Goal: Task Accomplishment & Management: Manage account settings

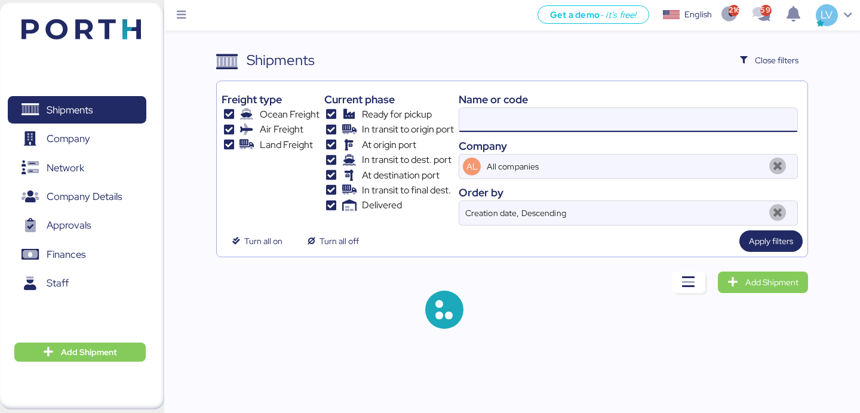
click at [679, 118] on input at bounding box center [628, 120] width 338 height 24
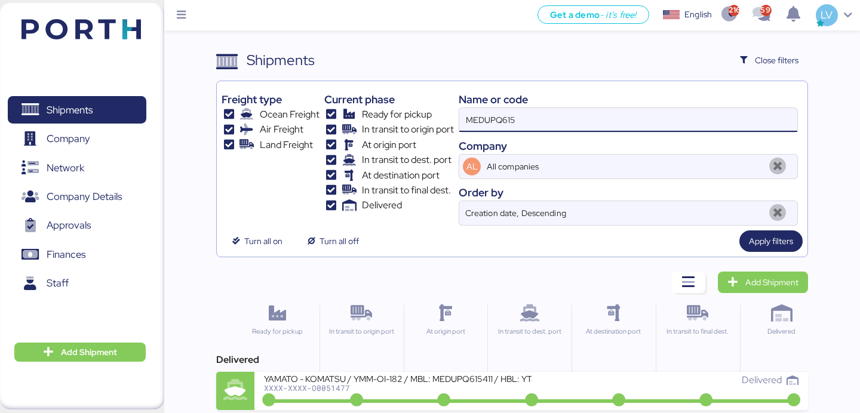
type input "MEDUPQ61"
type input "51900"
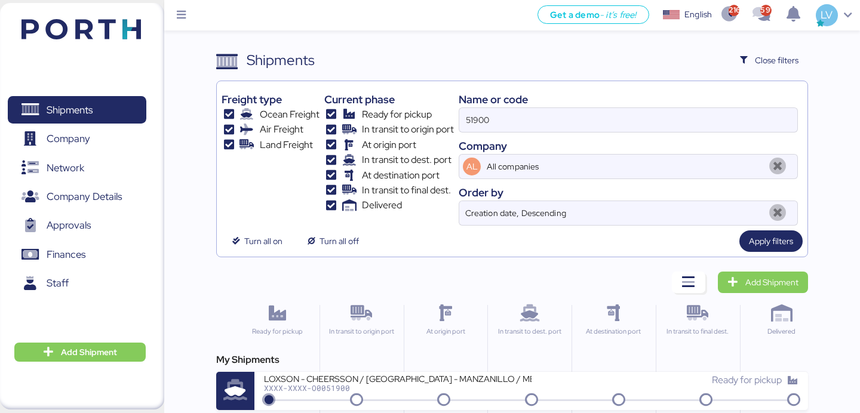
click at [428, 365] on div "My Shipments" at bounding box center [511, 360] width 591 height 14
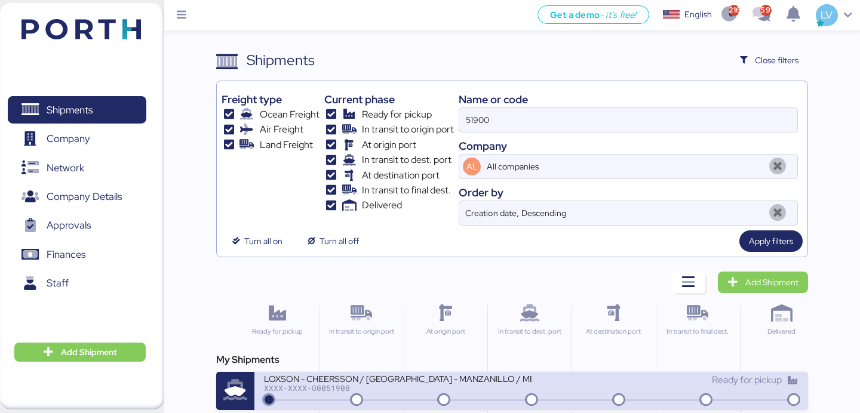
click at [424, 382] on div "LOXSON - CHEERSSON / [GEOGRAPHIC_DATA] - MANZANILLO / MBL: ESLCHNSHG038926 - HB…" at bounding box center [397, 378] width 267 height 10
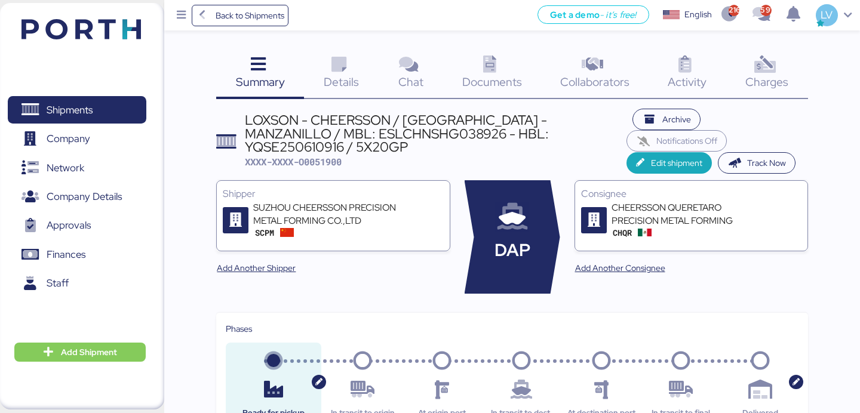
click at [773, 81] on span "Charges" at bounding box center [766, 82] width 43 height 16
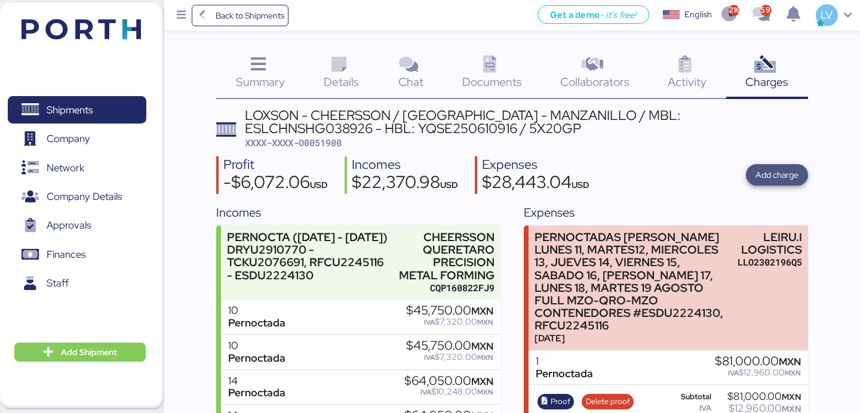
click at [780, 183] on span "Add charge" at bounding box center [776, 175] width 43 height 17
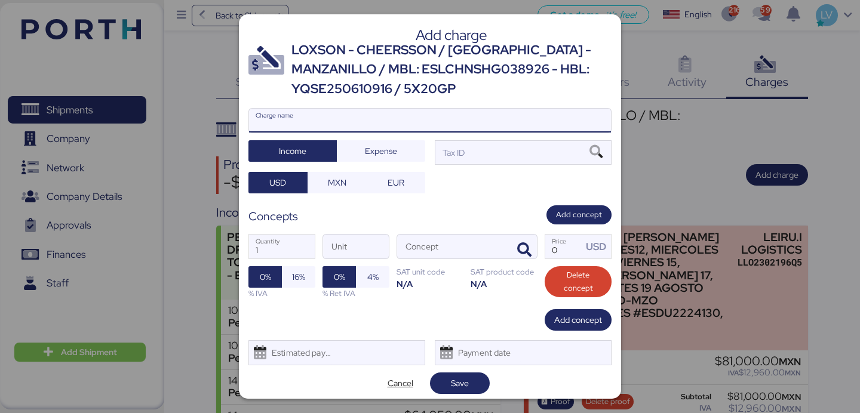
click at [432, 118] on input "Charge name" at bounding box center [430, 121] width 362 height 24
paste input "O0051900 EMIVCHNSHG018113 RFCU2245116 O0051900 EMIVCHNSHG018113 ESDU2224130"
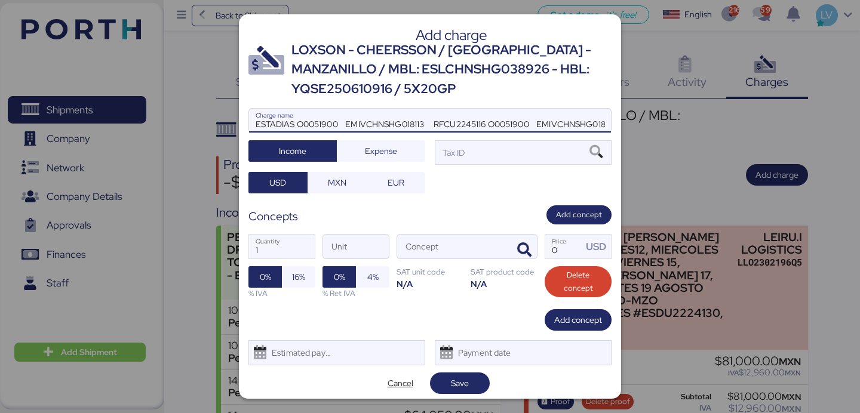
scroll to position [0, 78]
type input "ESTADIAS O0051900 EMIVCHNSHG018113 RFCU2245116 O0051900 EMIVCHNSHG018113 ESDU22…"
click at [398, 135] on div at bounding box center [430, 139] width 362 height 12
click at [398, 133] on input "ESTADIAS O0051900 EMIVCHNSHG018113 RFCU2245116 O0051900 EMIVCHNSHG018113 ESDU22…" at bounding box center [430, 121] width 362 height 24
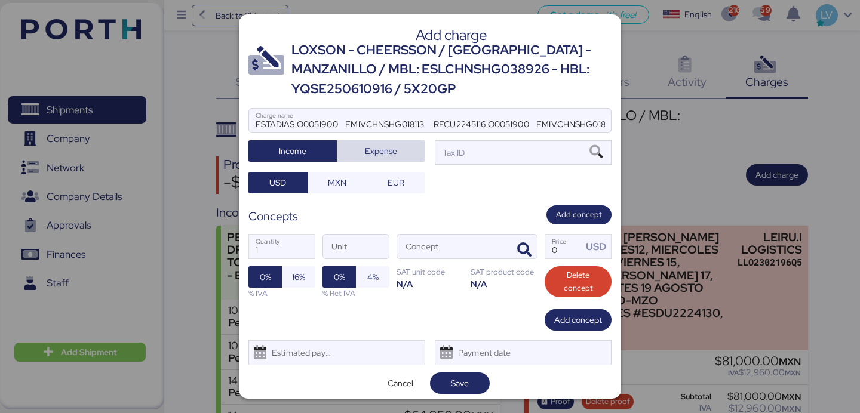
click at [398, 147] on span "Expense" at bounding box center [380, 151] width 69 height 17
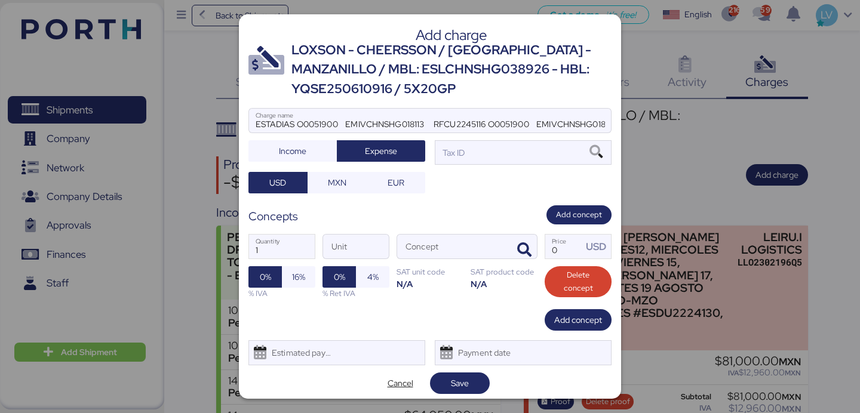
click at [478, 166] on div "ESTADIAS O0051900 EMIVCHNSHG018113 RFCU2245116 O0051900 EMIVCHNSHG018113 ESDU22…" at bounding box center [429, 150] width 363 height 85
click at [492, 161] on div "Tax ID" at bounding box center [523, 152] width 177 height 24
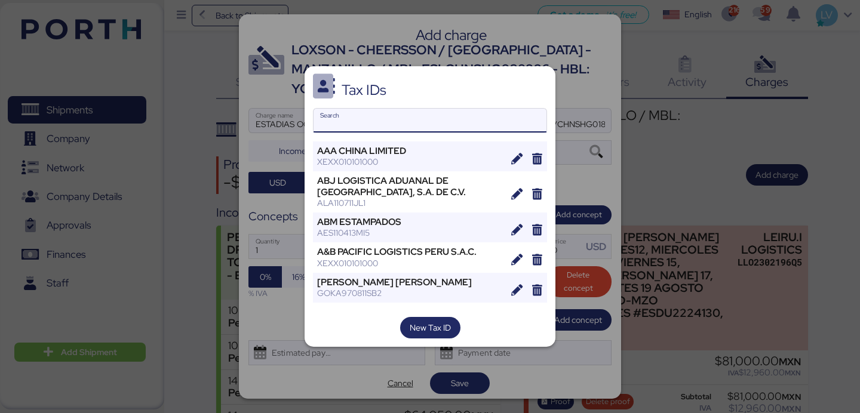
click at [420, 125] on input "Search" at bounding box center [430, 121] width 233 height 24
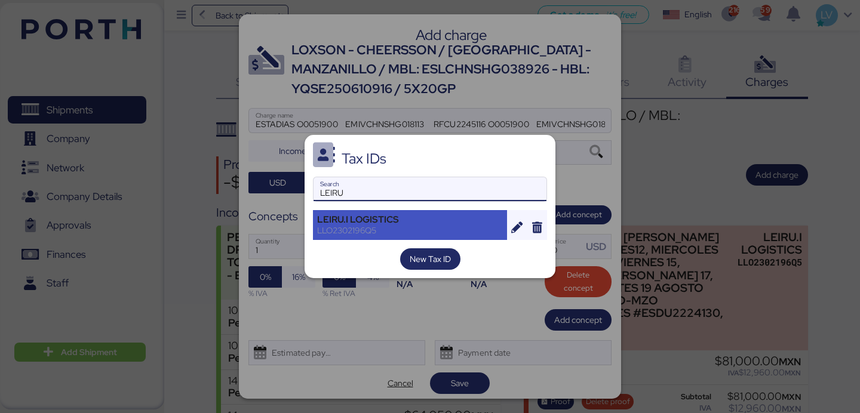
type input "LEIRU"
click at [389, 214] on div "LEIRU.I LOGISTICS" at bounding box center [410, 219] width 186 height 11
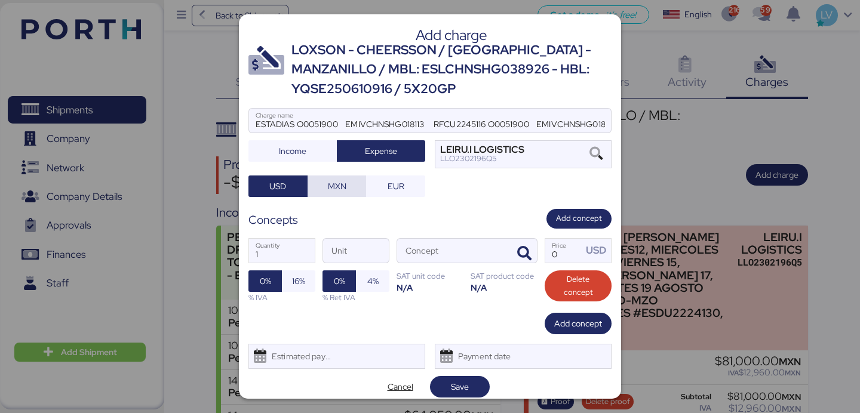
click at [339, 192] on span "MXN" at bounding box center [337, 186] width 19 height 14
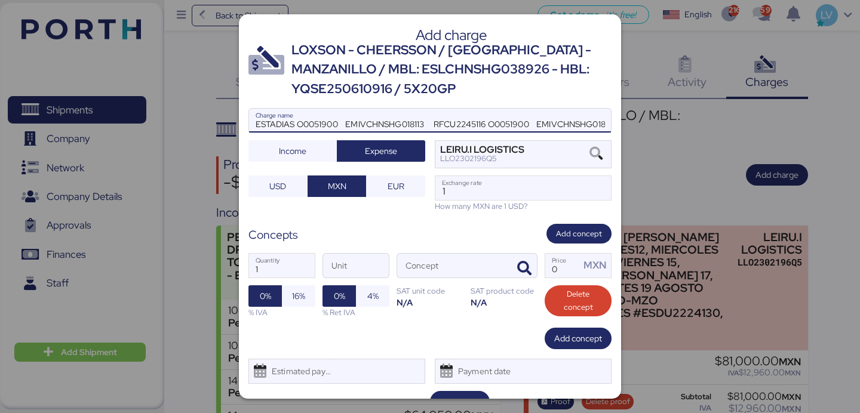
click at [295, 125] on input "ESTADIAS O0051900 EMIVCHNSHG018113 RFCU2245116 O0051900 EMIVCHNSHG018113 ESDU22…" at bounding box center [430, 121] width 362 height 24
type input "ESTADIAS PERNOCTADAS O0051900 EMIVCHNSHG018113 RFCU2245116 O0051900 EMIVCHNSHG0…"
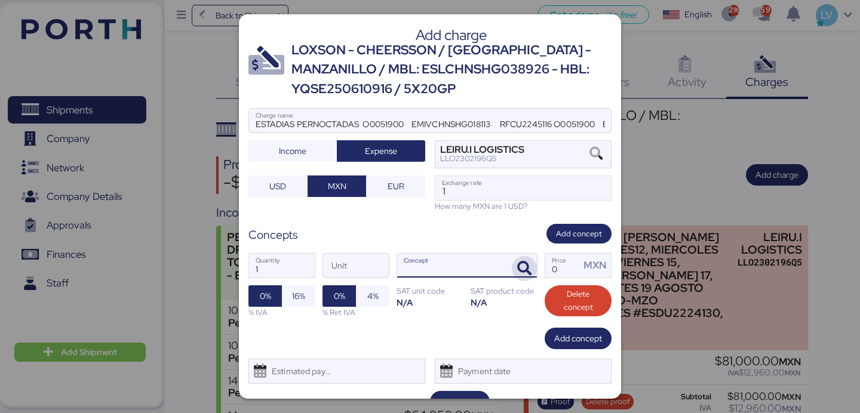
click at [533, 273] on span "button" at bounding box center [524, 268] width 25 height 25
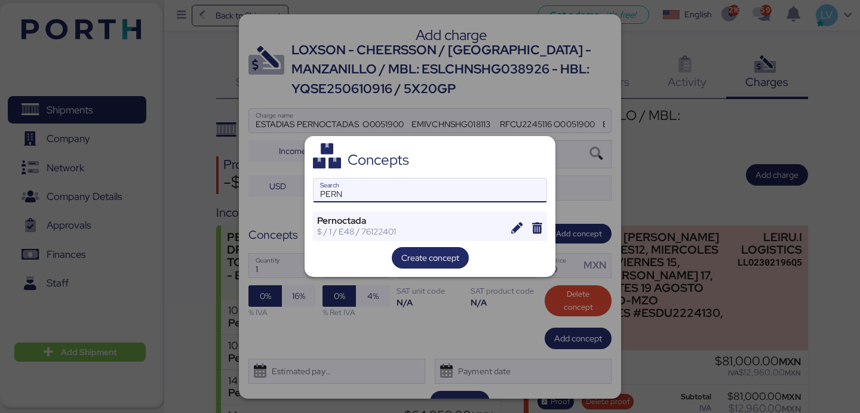
type input "PERN"
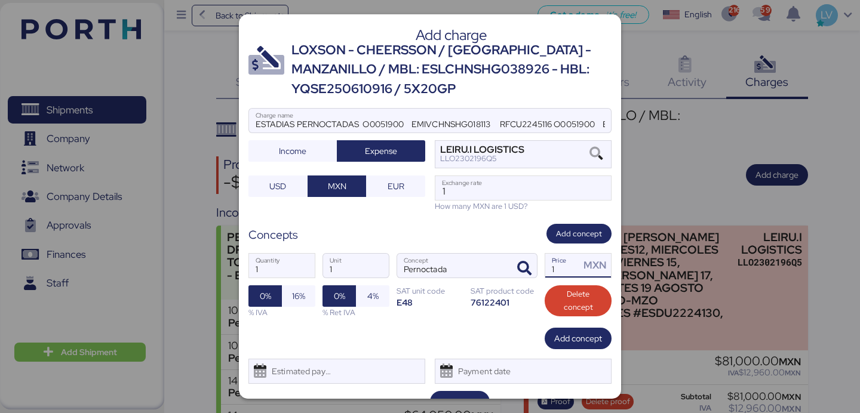
click at [562, 263] on input "1" at bounding box center [562, 266] width 35 height 24
paste input "36000.00"
type input "36000"
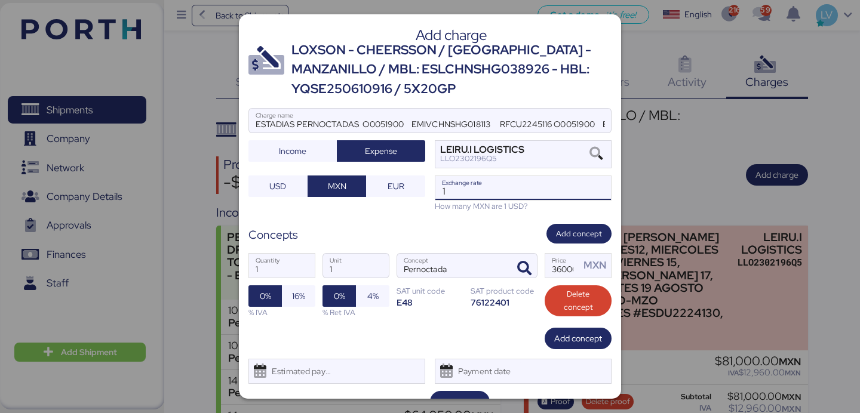
click at [527, 194] on input "1" at bounding box center [523, 188] width 176 height 24
click at [292, 295] on span "16%" at bounding box center [298, 296] width 13 height 14
click at [465, 188] on input "1" at bounding box center [523, 188] width 176 height 24
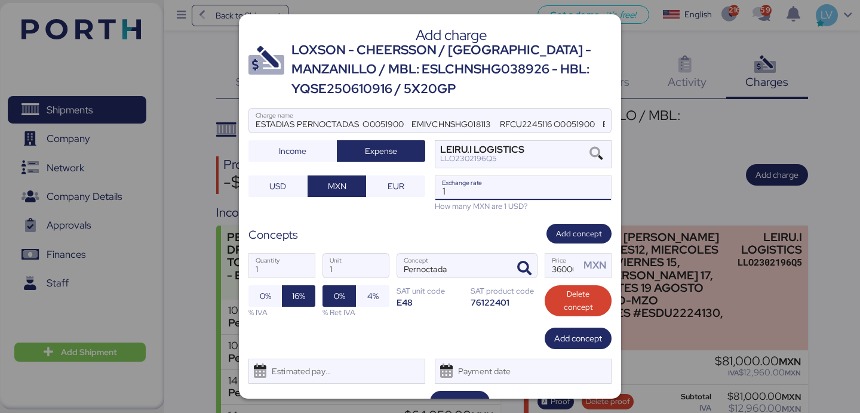
paste input "8.7402"
type input "18.7402"
click at [457, 395] on span "Save" at bounding box center [460, 402] width 18 height 14
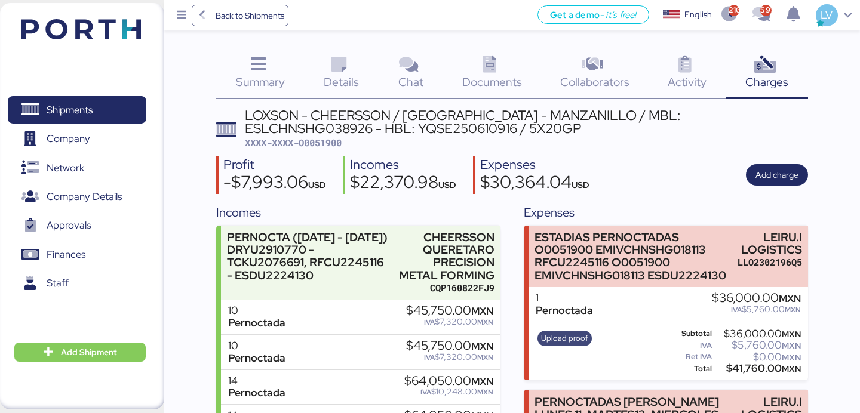
click at [564, 342] on span "Upload proof" at bounding box center [564, 338] width 47 height 13
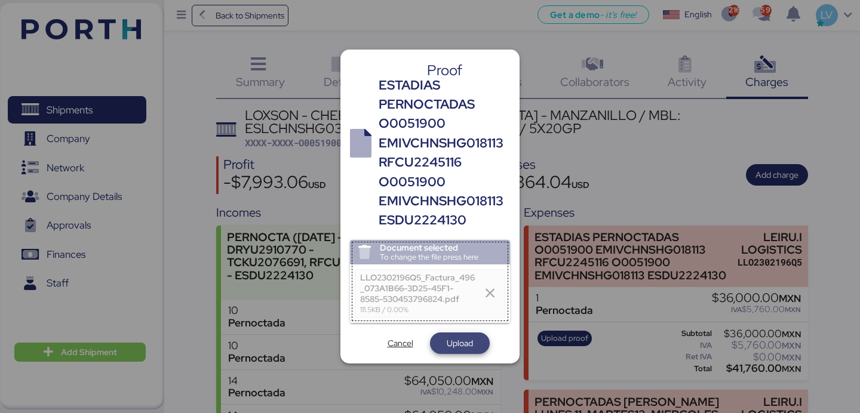
click at [455, 343] on span "Upload" at bounding box center [460, 343] width 26 height 14
